Goal: Task Accomplishment & Management: Manage account settings

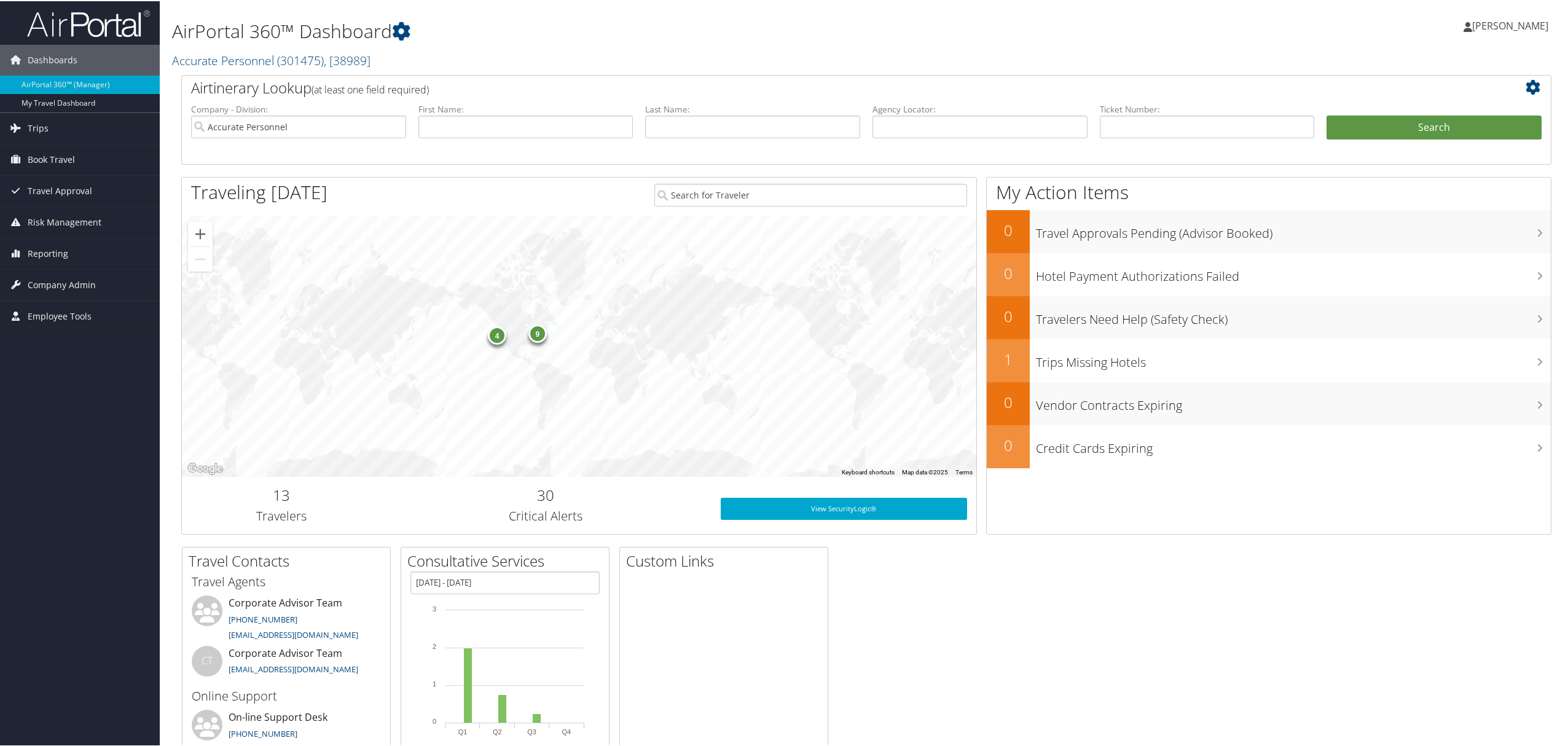
click at [1480, 31] on span "[PERSON_NAME]" at bounding box center [1511, 24] width 76 height 14
click at [1446, 104] on link "View Travel Profile" at bounding box center [1478, 109] width 137 height 21
